Goal: Task Accomplishment & Management: Use online tool/utility

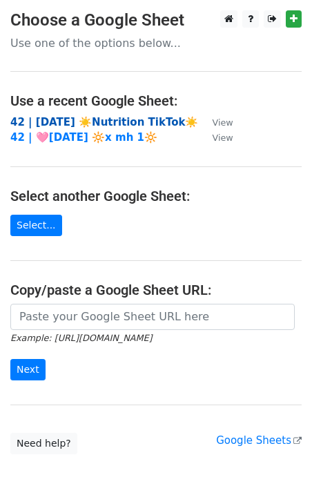
click at [50, 122] on strong "42 | AUG 5 ☀️Nutrition TikTok☀️" at bounding box center [104, 122] width 188 height 12
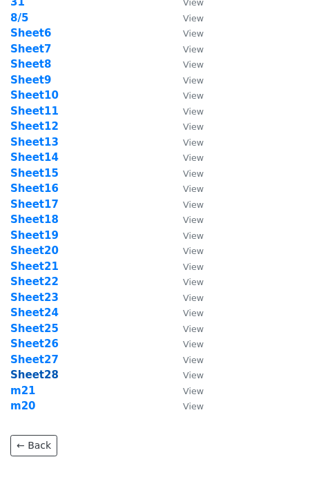
scroll to position [123, 0]
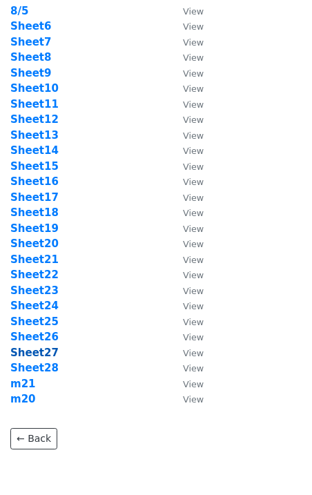
click at [48, 352] on strong "Sheet27" at bounding box center [34, 353] width 48 height 12
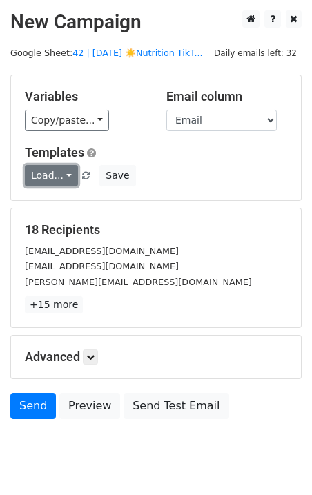
click at [43, 171] on link "Load..." at bounding box center [51, 175] width 53 height 21
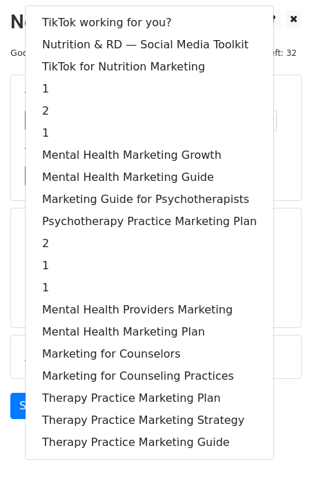
click at [93, 10] on div "TikTok working for you? Nutrition & RD — Social Media Toolkit TikTok for Nutrit…" at bounding box center [149, 233] width 249 height 455
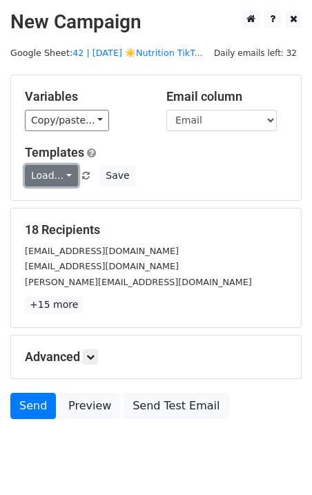
click at [57, 173] on link "Load..." at bounding box center [51, 175] width 53 height 21
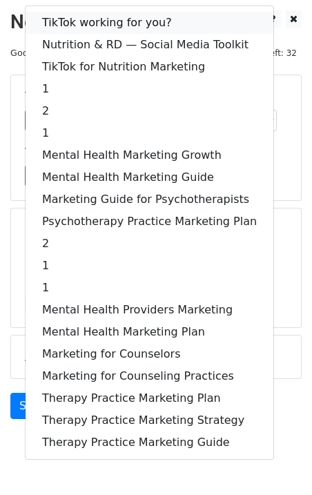
click at [84, 26] on link "TikTok working for you?" at bounding box center [150, 23] width 248 height 22
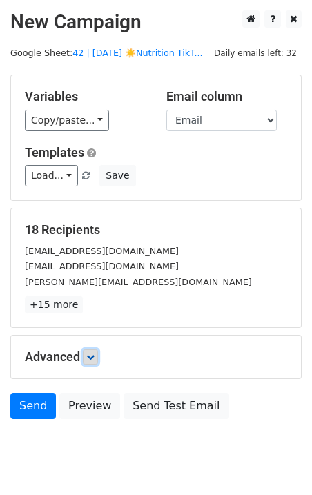
click at [93, 354] on icon at bounding box center [90, 357] width 8 height 8
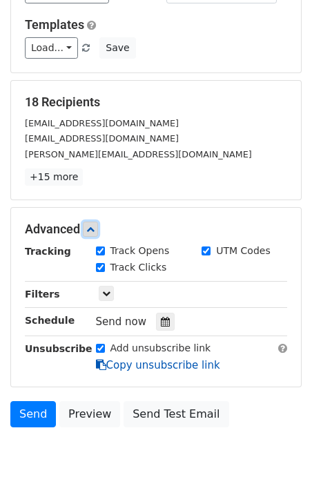
scroll to position [131, 0]
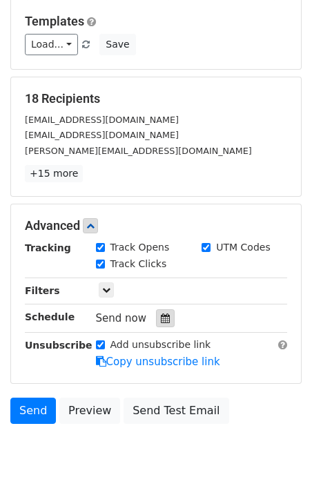
click at [163, 317] on icon at bounding box center [165, 319] width 9 height 10
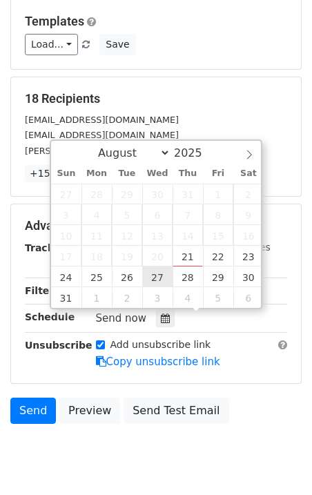
type input "2025-08-27 12:00"
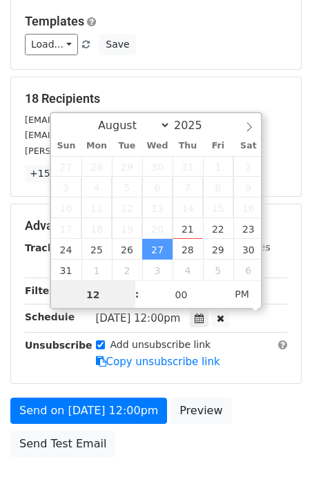
scroll to position [1, 0]
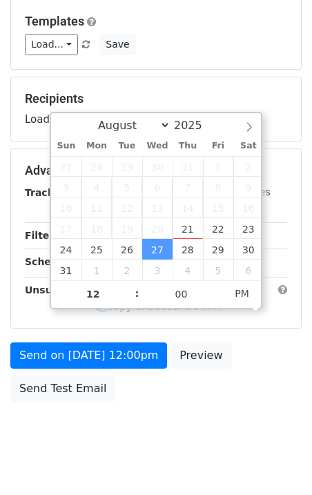
click at [102, 370] on div "Send on Aug 27 at 12:00pm Preview Send Test Email" at bounding box center [156, 376] width 312 height 66
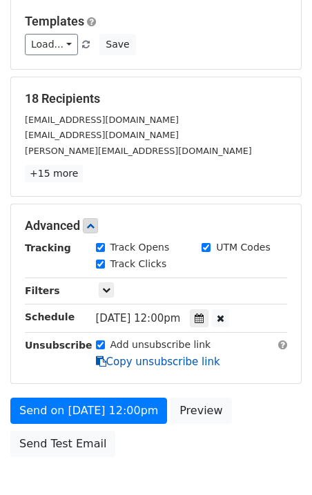
click at [102, 365] on icon at bounding box center [101, 361] width 10 height 10
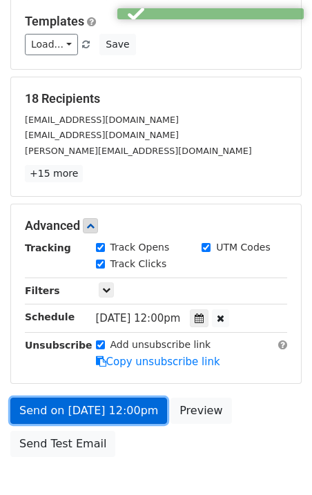
click at [102, 403] on link "Send on Aug 27 at 12:00pm" at bounding box center [88, 411] width 157 height 26
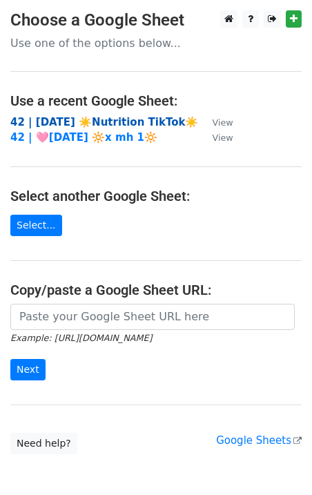
click at [96, 120] on strong "42 | [DATE] ☀️Nutrition TikTok☀️" at bounding box center [104, 122] width 188 height 12
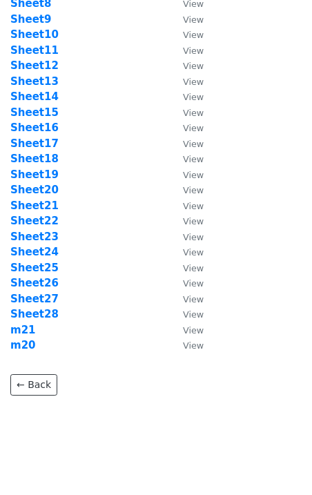
scroll to position [179, 0]
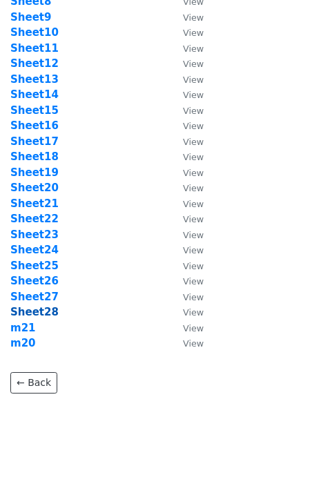
click at [44, 313] on strong "Sheet28" at bounding box center [34, 312] width 48 height 12
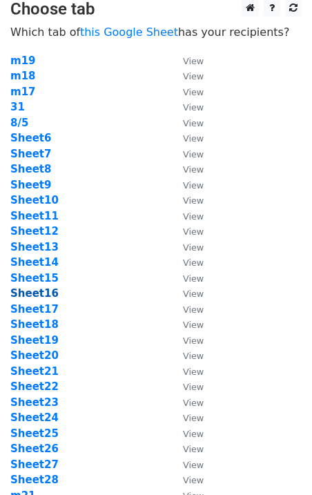
scroll to position [0, 0]
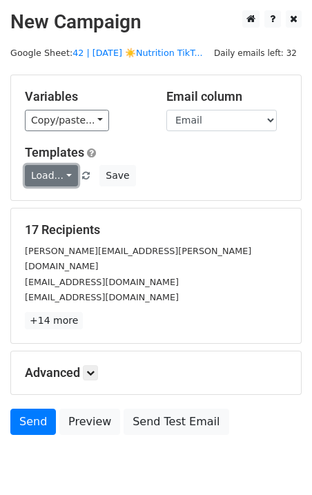
click at [32, 171] on link "Load..." at bounding box center [51, 175] width 53 height 21
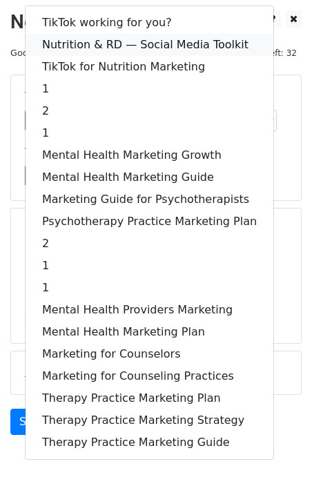
click at [102, 46] on link "Nutrition & RD — Social Media Toolkit" at bounding box center [150, 45] width 248 height 22
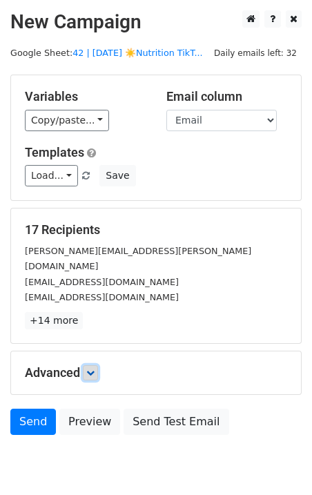
click at [89, 369] on icon at bounding box center [90, 373] width 8 height 8
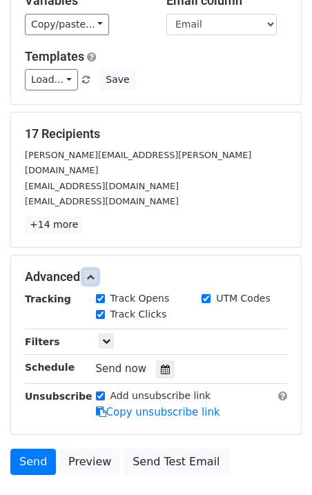
scroll to position [144, 0]
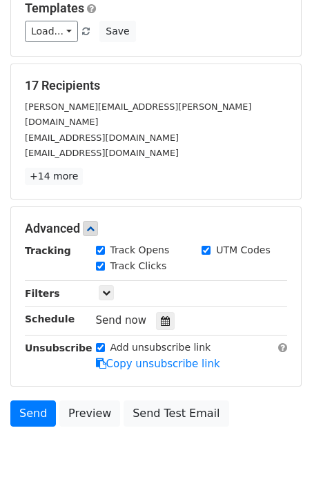
click at [164, 293] on div "Tracking Track Opens UTM Codes Track Clicks Filters Only include spreadsheet ro…" at bounding box center [156, 307] width 263 height 129
click at [161, 316] on icon at bounding box center [165, 321] width 9 height 10
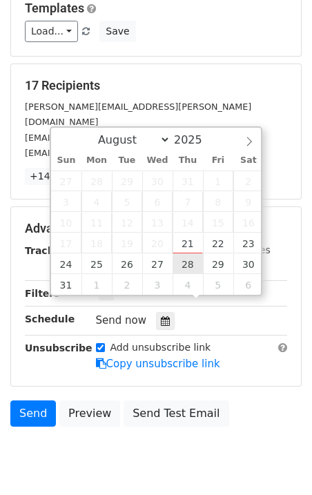
type input "2025-08-28 12:00"
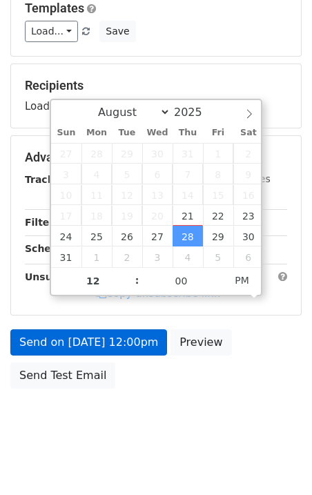
click at [121, 300] on link "Copy unsubscribe link" at bounding box center [158, 293] width 124 height 12
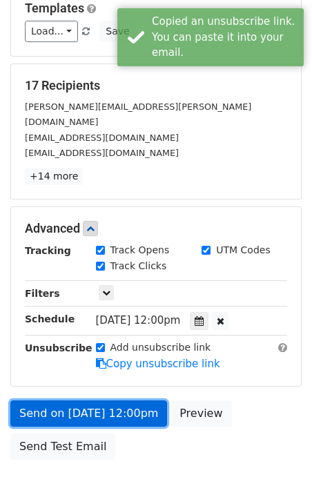
click at [111, 401] on link "Send on Aug 28 at 12:00pm" at bounding box center [88, 414] width 157 height 26
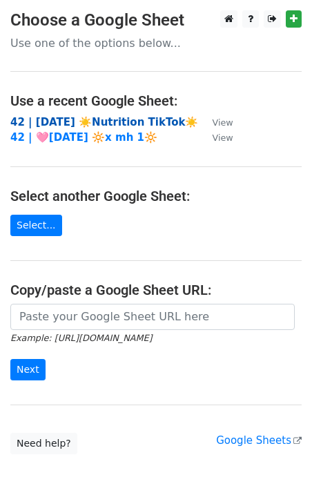
click at [89, 120] on strong "42 | [DATE] ☀️Nutrition TikTok☀️" at bounding box center [104, 122] width 188 height 12
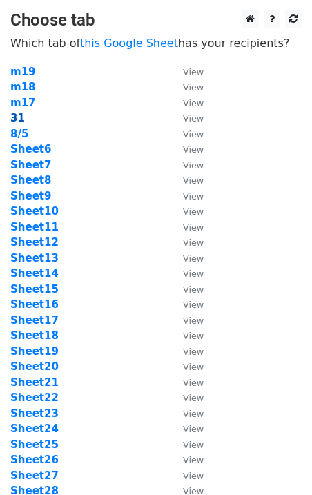
click at [16, 117] on strong "31" at bounding box center [17, 118] width 15 height 12
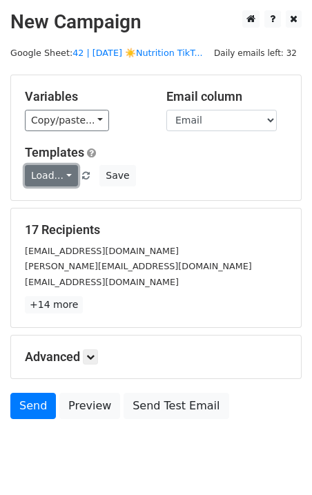
click at [62, 177] on link "Load..." at bounding box center [51, 175] width 53 height 21
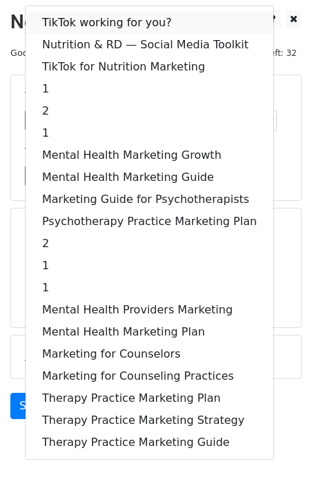
click at [111, 25] on link "TikTok working for you?" at bounding box center [150, 23] width 248 height 22
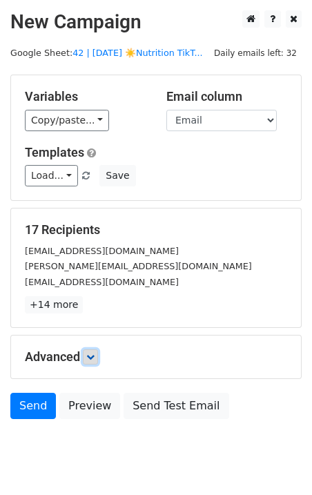
click at [92, 356] on icon at bounding box center [90, 357] width 8 height 8
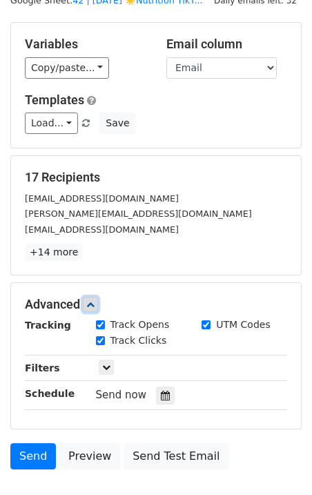
scroll to position [176, 0]
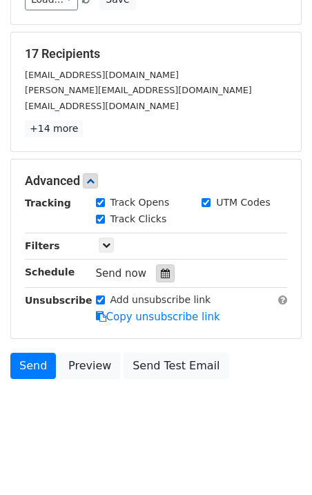
click at [163, 273] on icon at bounding box center [165, 274] width 9 height 10
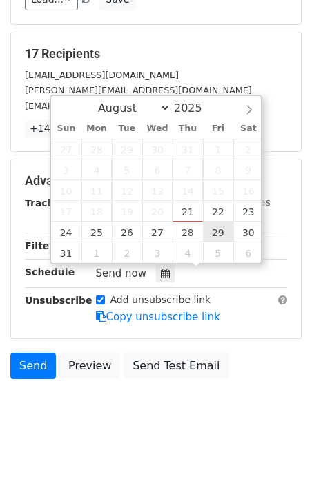
type input "[DATE] 12:00"
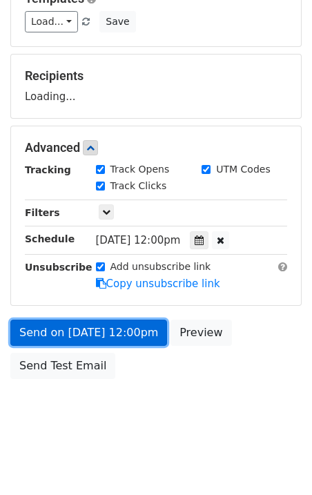
click at [136, 327] on link "Send on [DATE] 12:00pm" at bounding box center [88, 333] width 157 height 26
